Goal: Contribute content

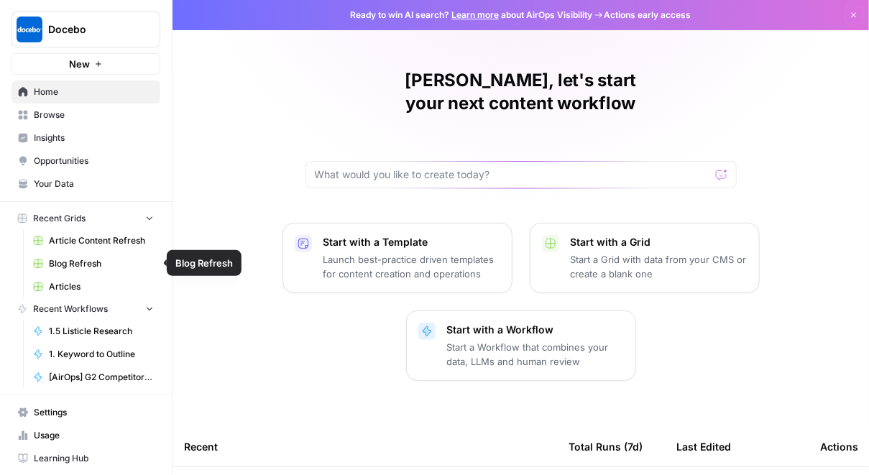
click at [91, 278] on link "Articles" at bounding box center [94, 286] width 134 height 23
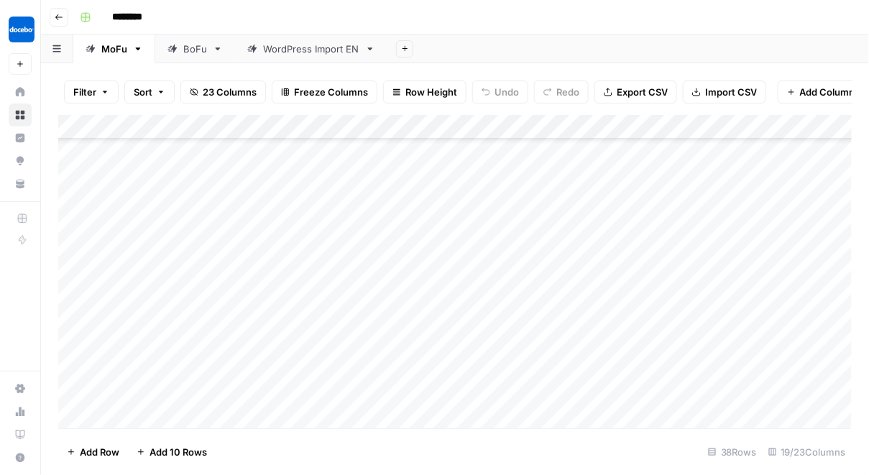
scroll to position [662, 0]
click at [185, 50] on div "BoFu" at bounding box center [195, 49] width 24 height 14
click at [696, 290] on div "Add Column" at bounding box center [455, 272] width 794 height 314
click at [693, 292] on div "Add Column" at bounding box center [455, 272] width 794 height 314
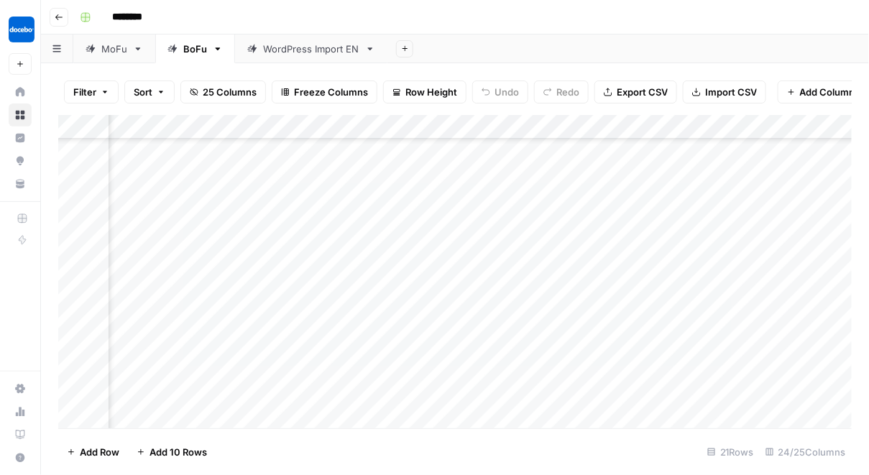
scroll to position [1062, 418]
click at [393, 293] on div "Add Column" at bounding box center [455, 272] width 794 height 314
click at [391, 350] on div "Add Column" at bounding box center [455, 272] width 794 height 314
click at [812, 225] on div "Add Column" at bounding box center [455, 272] width 794 height 314
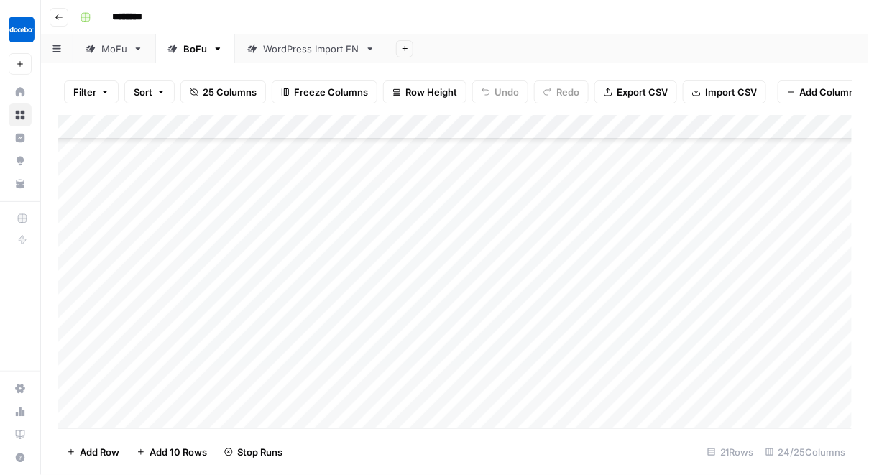
click at [116, 55] on div "MoFu" at bounding box center [114, 49] width 26 height 14
click at [759, 393] on div "Add Column" at bounding box center [455, 272] width 794 height 314
click at [663, 393] on div "Add Column" at bounding box center [455, 272] width 794 height 314
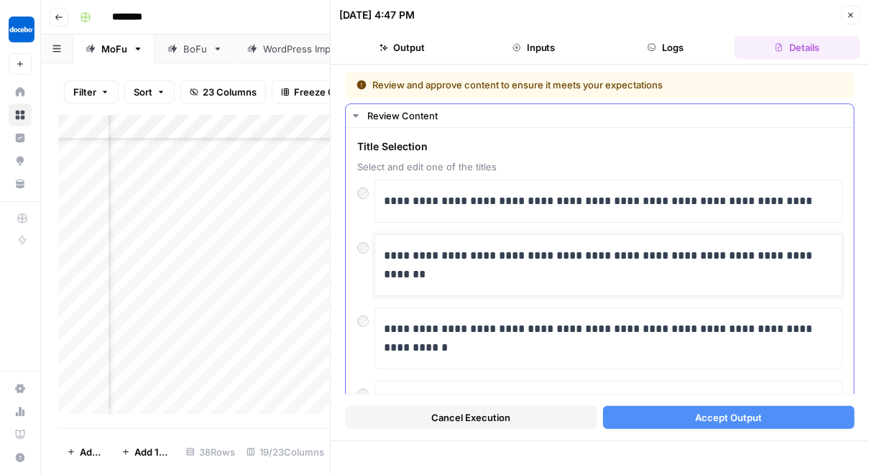
click at [559, 257] on p "**********" at bounding box center [609, 265] width 450 height 37
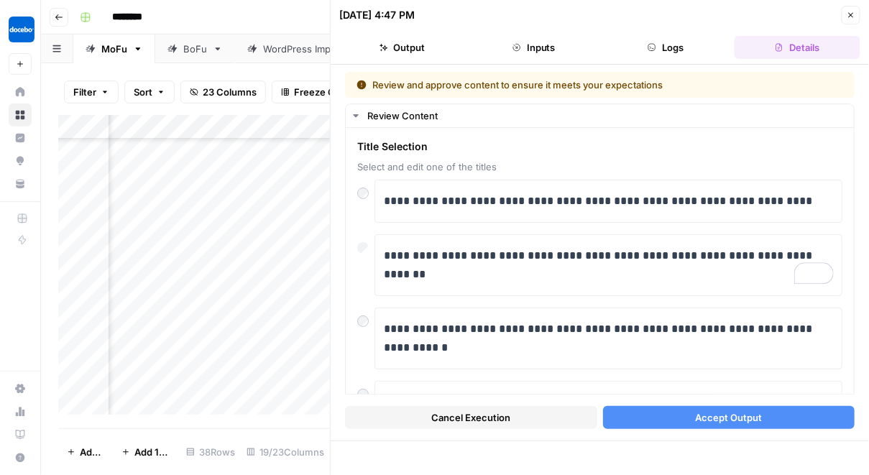
scroll to position [662, 0]
click at [277, 386] on div "Add Column" at bounding box center [194, 265] width 272 height 300
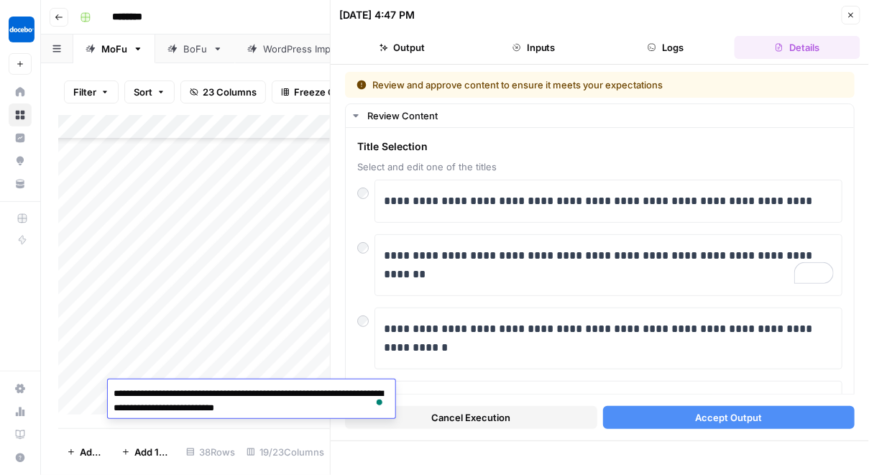
click at [710, 420] on span "Accept Output" at bounding box center [728, 418] width 67 height 14
